Goal: Check status: Check status

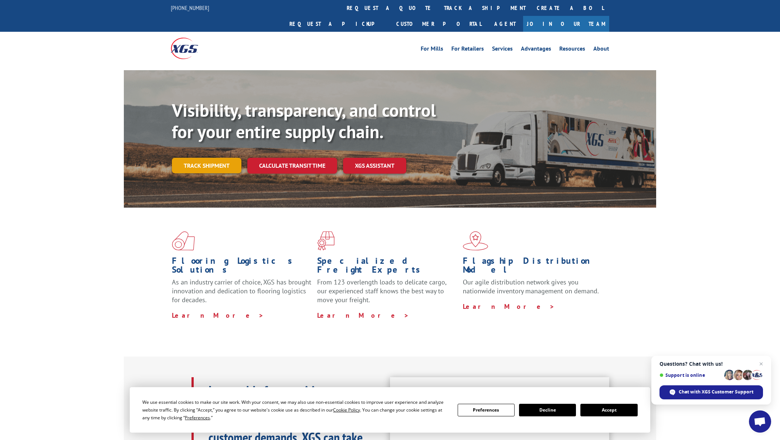
click at [214, 158] on link "Track shipment" at bounding box center [207, 166] width 70 height 16
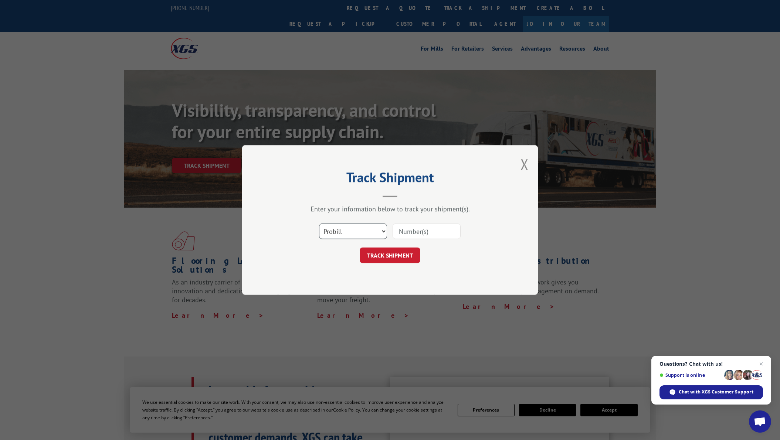
click at [374, 231] on select "Select category... Probill BOL PO" at bounding box center [353, 232] width 68 height 16
click at [413, 230] on input at bounding box center [427, 232] width 68 height 16
paste input "Cx calls because he was supposed to receive this item on [DATE]. Every day he r…"
type input "Cx calls because he was supposed to receive this item on [DATE]. Every day he r…"
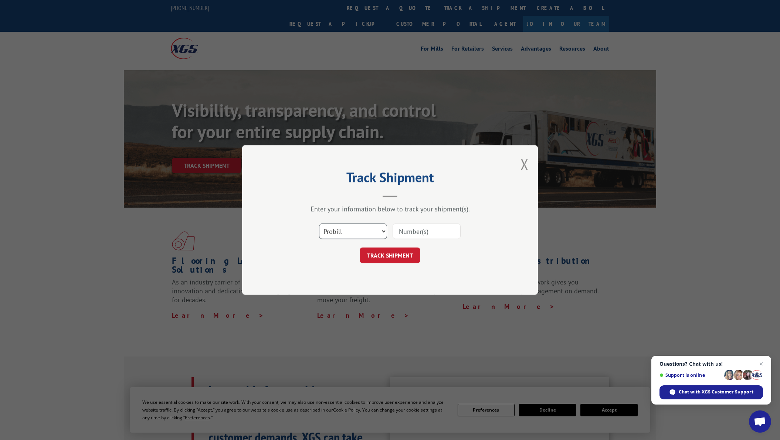
click at [340, 226] on select "Select category... Probill BOL PO" at bounding box center [353, 232] width 68 height 16
select select "po"
click at [319, 224] on select "Select category... Probill BOL PO" at bounding box center [353, 232] width 68 height 16
click at [436, 232] on input at bounding box center [427, 232] width 68 height 16
paste input "17559696"
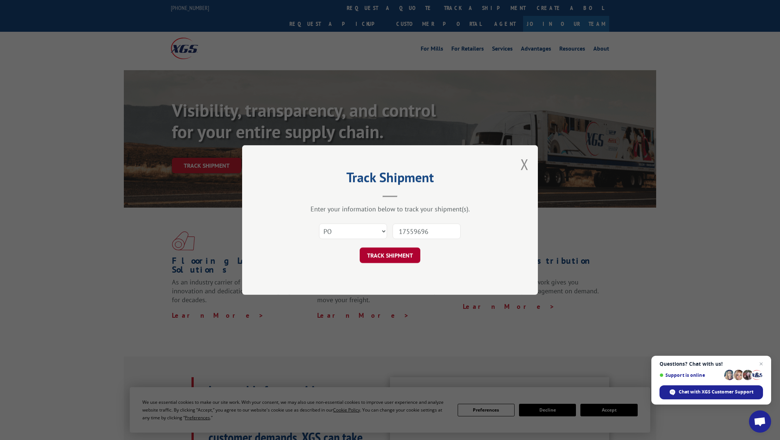
type input "17559696"
click at [399, 251] on button "TRACK SHIPMENT" at bounding box center [390, 256] width 61 height 16
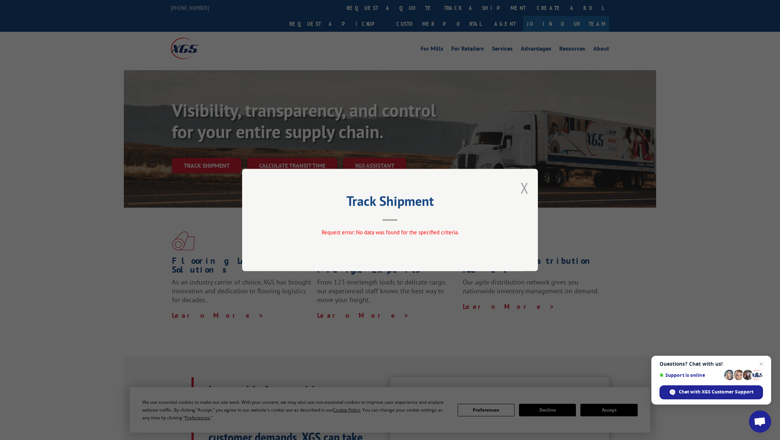
click at [523, 187] on button "Close modal" at bounding box center [525, 188] width 8 height 20
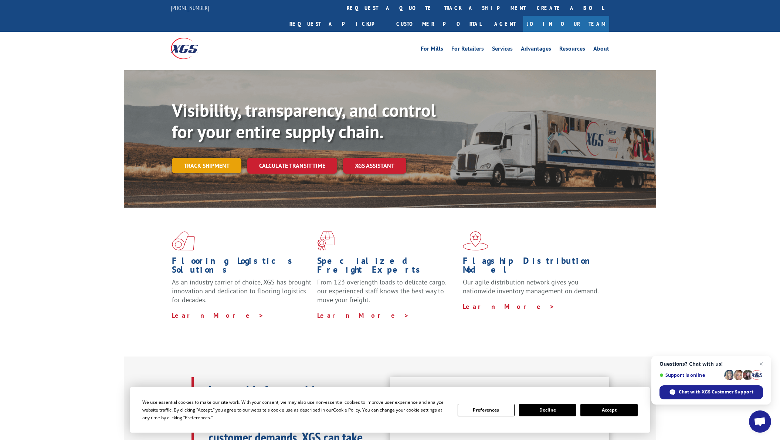
click at [220, 158] on link "Track shipment" at bounding box center [207, 166] width 70 height 16
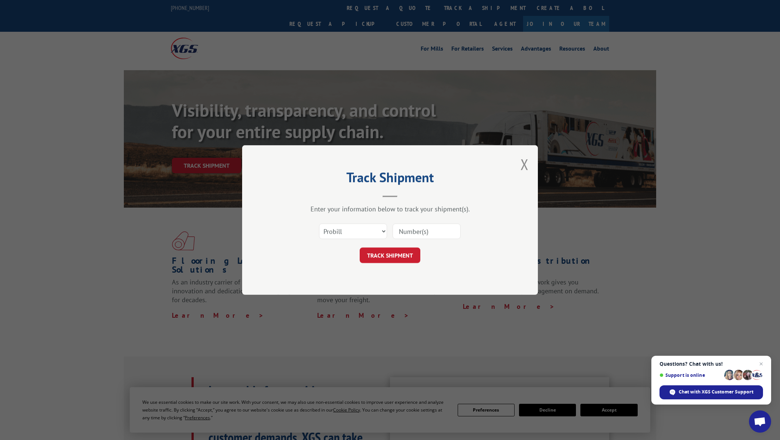
click at [431, 227] on input at bounding box center [427, 232] width 68 height 16
paste input "348455031"
type input "348455031"
click at [403, 257] on button "TRACK SHIPMENT" at bounding box center [390, 256] width 61 height 16
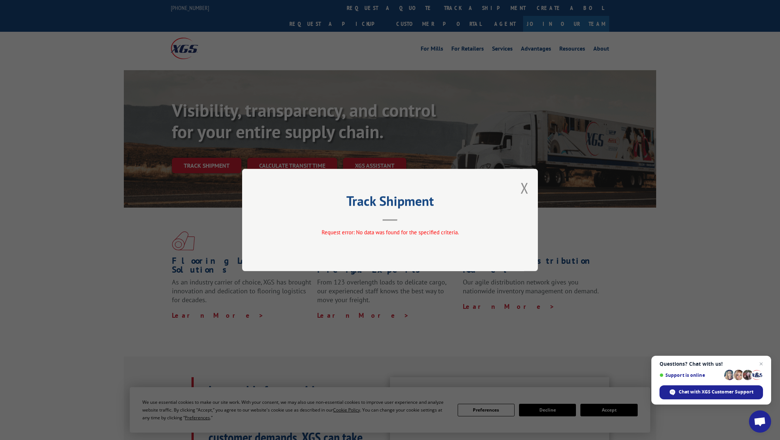
drag, startPoint x: 527, startPoint y: 186, endPoint x: 511, endPoint y: 230, distance: 46.6
click at [511, 230] on div "Track Shipment Request error: No data was found for the specified criteria." at bounding box center [390, 220] width 296 height 102
click at [525, 189] on button "Close modal" at bounding box center [525, 188] width 8 height 20
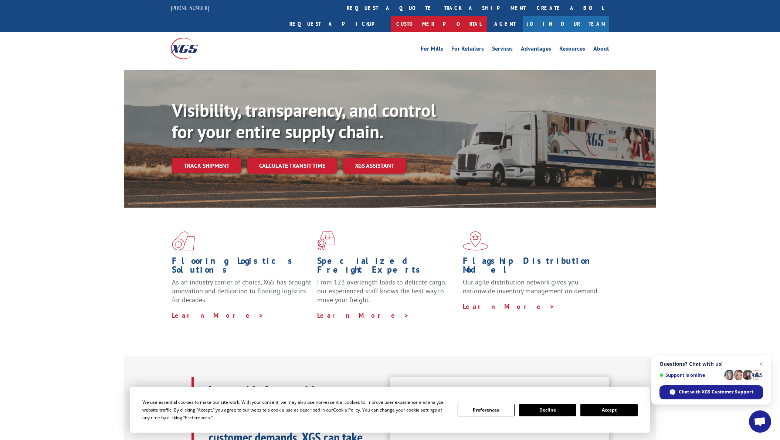
click at [487, 16] on link "Customer Portal" at bounding box center [439, 24] width 96 height 16
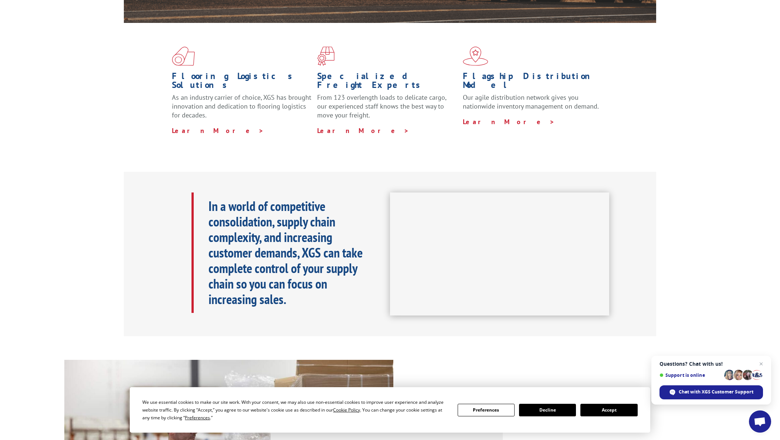
scroll to position [370, 0]
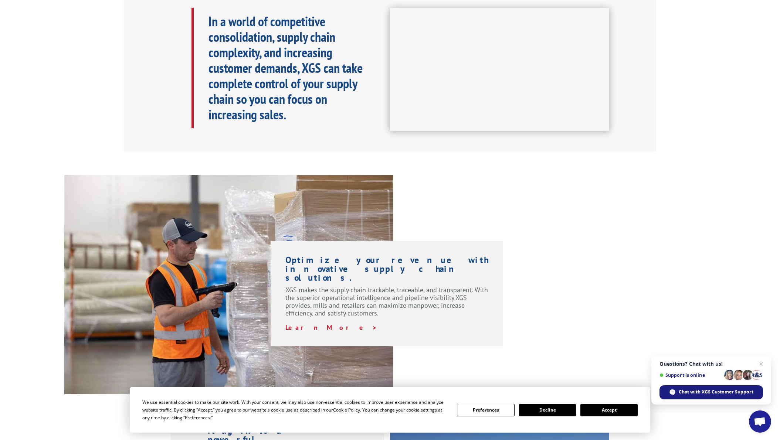
click at [718, 390] on span "Chat with XGS Customer Support" at bounding box center [716, 392] width 75 height 7
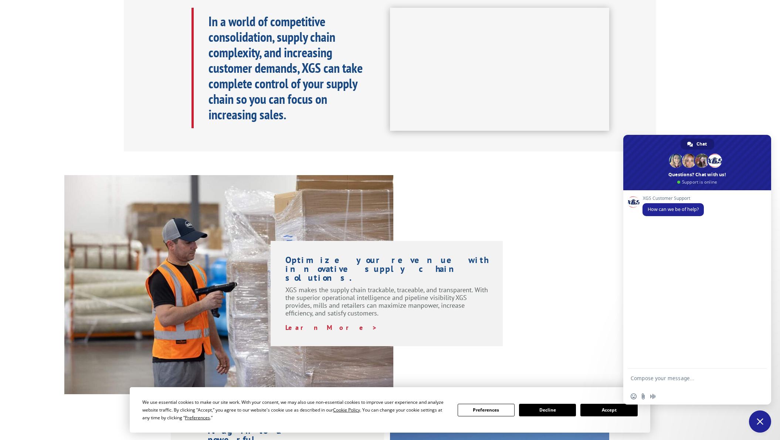
click at [704, 379] on textarea "Compose your message..." at bounding box center [689, 381] width 117 height 13
type textarea "TRACKING MY DELIVERY"
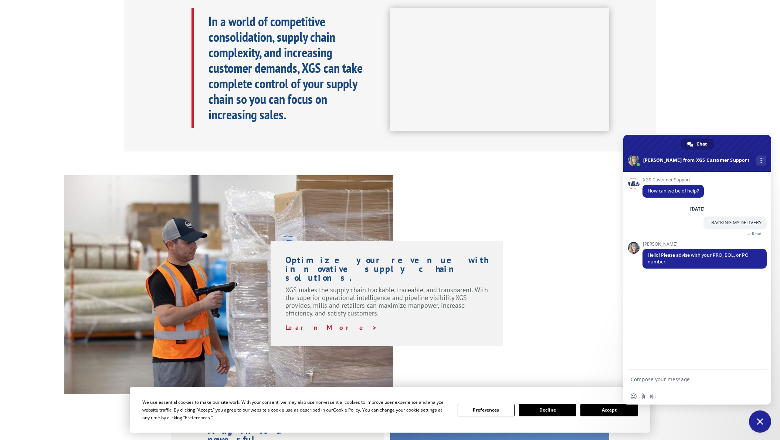
click at [643, 374] on form at bounding box center [689, 380] width 117 height 20
click at [649, 378] on textarea "Compose your message..." at bounding box center [689, 379] width 117 height 7
type textarea "O"
paste textarea "17559696"
type textarea "PO 17559696"
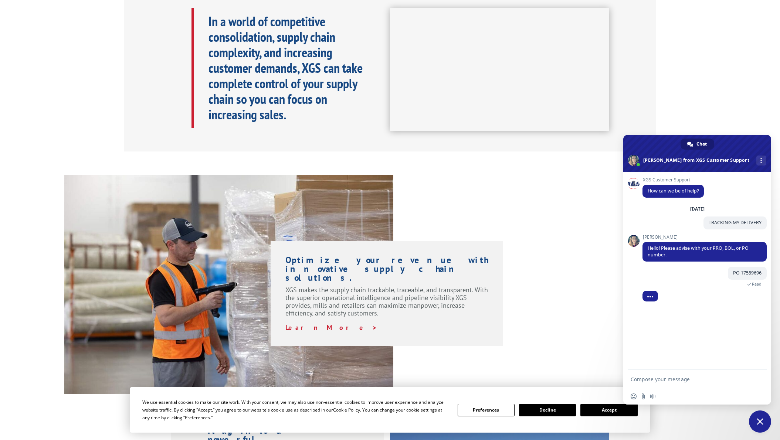
click at [585, 212] on div "Optimize your revenue with innovative supply chain solutions. XGS makes the sup…" at bounding box center [390, 284] width 780 height 219
